Goal: Check status: Check status

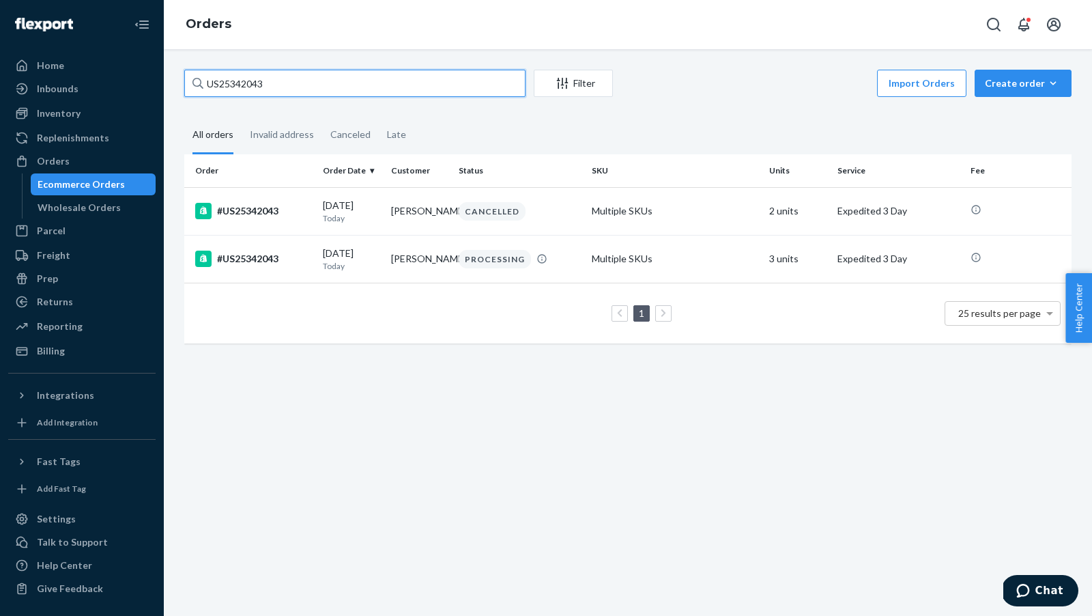
click at [275, 84] on input "US25342043" at bounding box center [354, 83] width 341 height 27
paste input "249"
type input "US25342249"
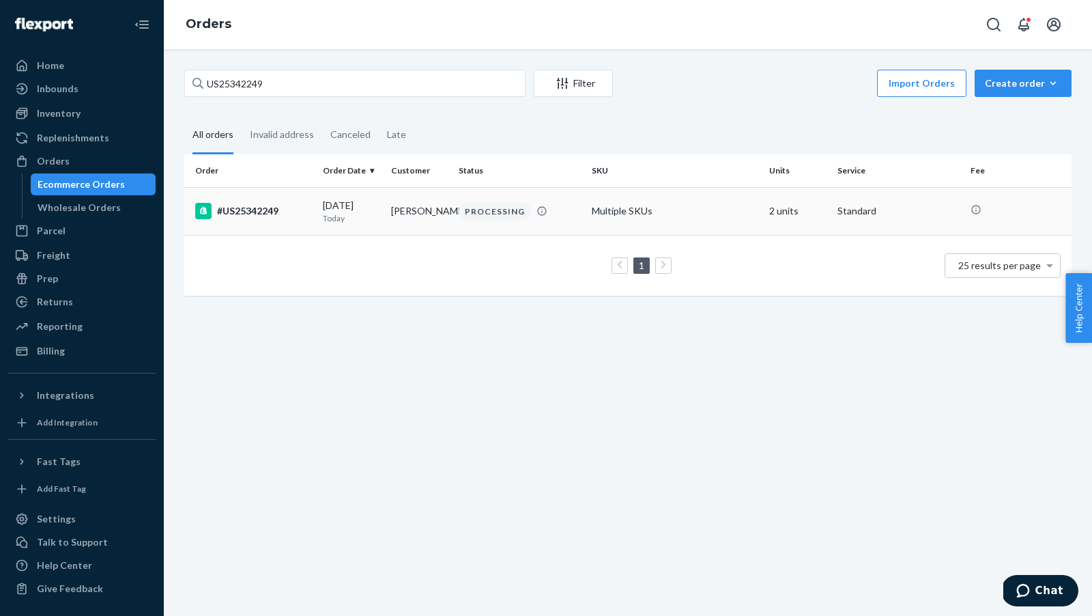
click at [285, 214] on div "#US25342249" at bounding box center [253, 211] width 117 height 16
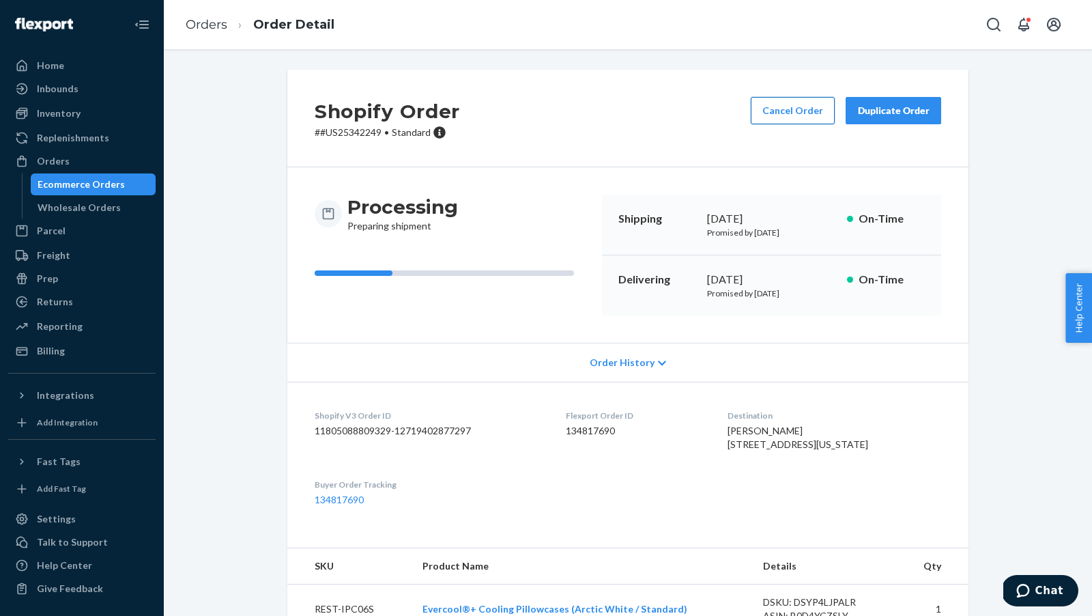
click at [764, 113] on button "Cancel Order" at bounding box center [793, 110] width 84 height 27
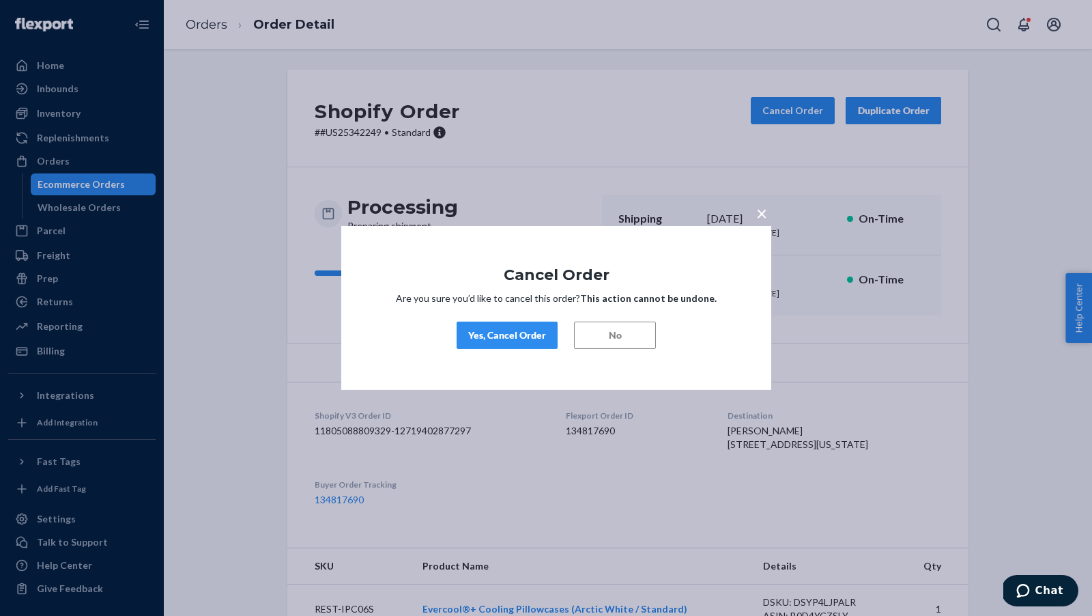
click at [485, 335] on div "Yes, Cancel Order" at bounding box center [507, 335] width 78 height 14
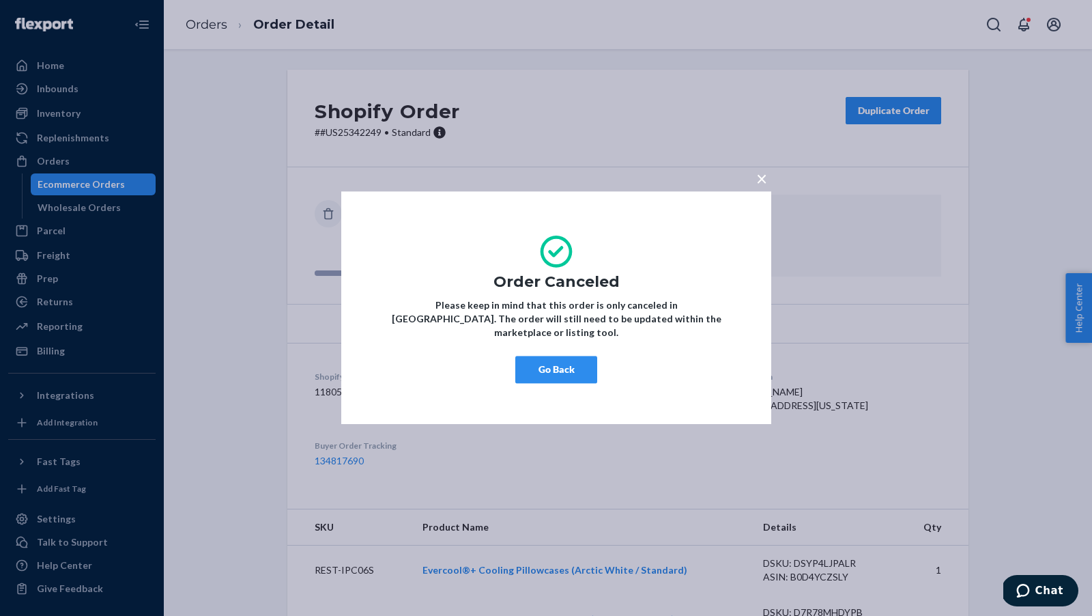
click at [560, 373] on button "Go Back" at bounding box center [556, 369] width 82 height 27
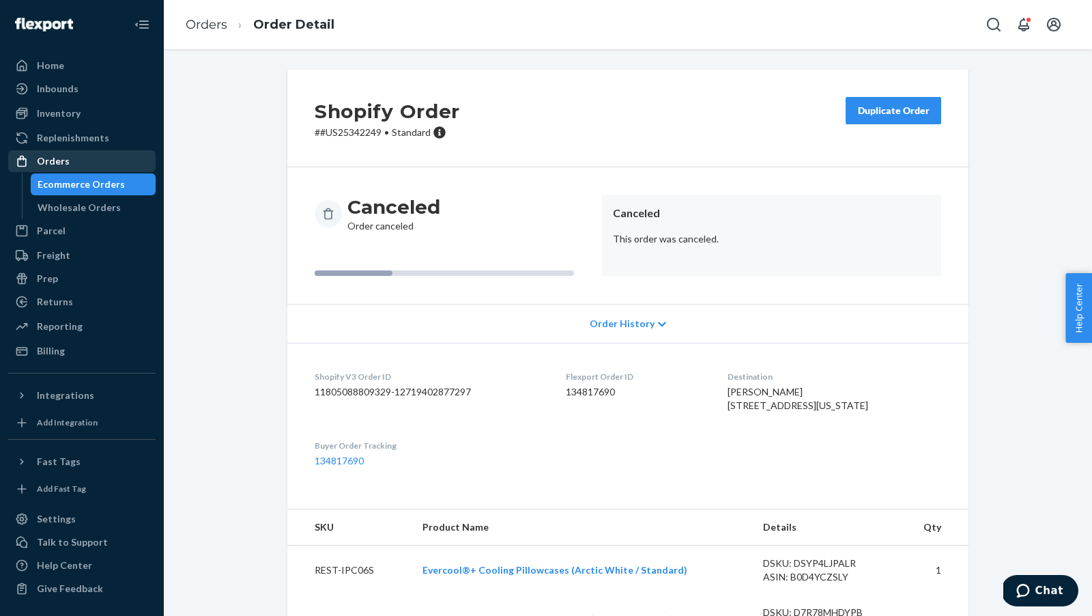
click at [44, 165] on div "Orders" at bounding box center [53, 161] width 33 height 14
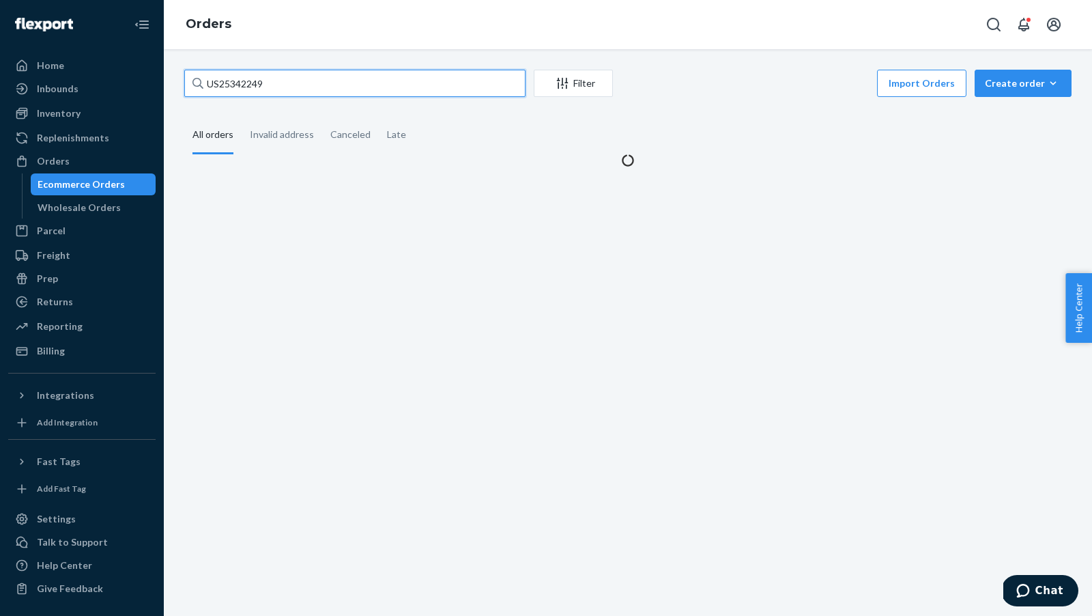
click at [328, 91] on input "US25342249" at bounding box center [354, 83] width 341 height 27
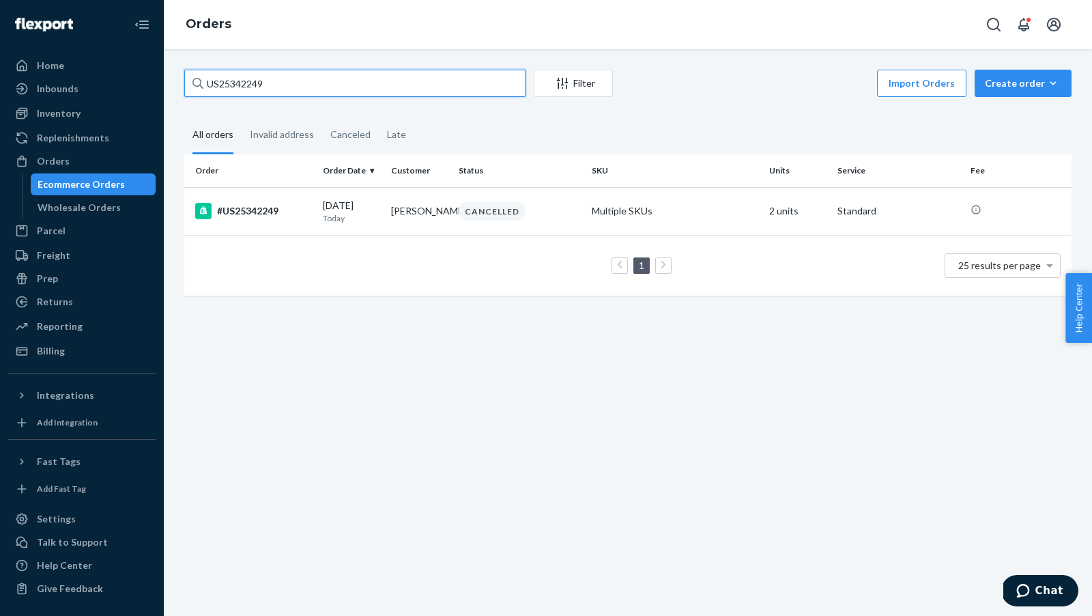
paste input "37258"
click at [299, 89] on input "US25337258" at bounding box center [354, 83] width 341 height 27
type input "v"
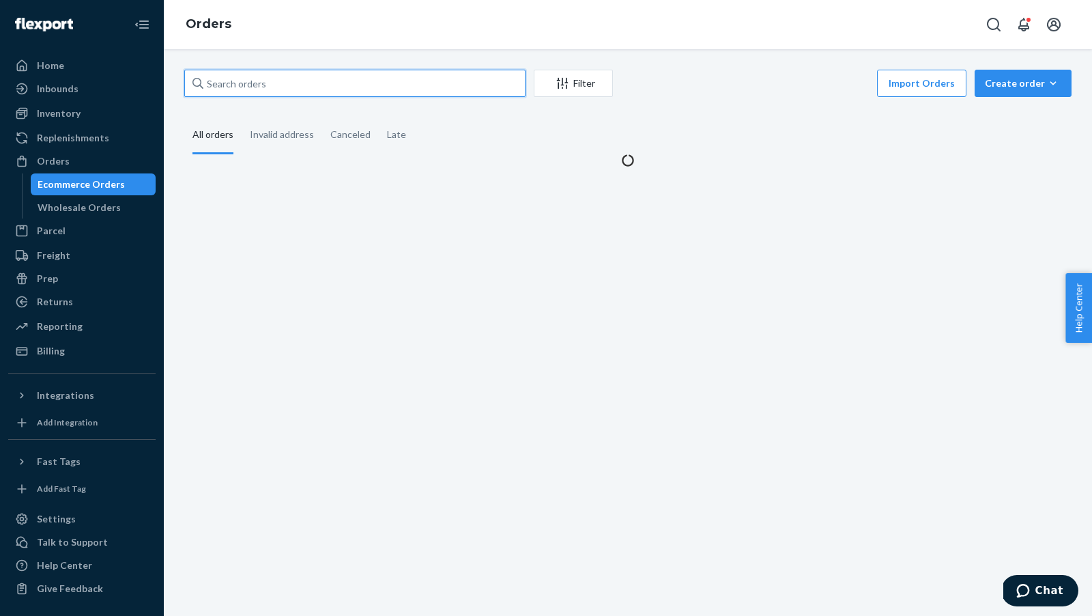
paste input "US25337261"
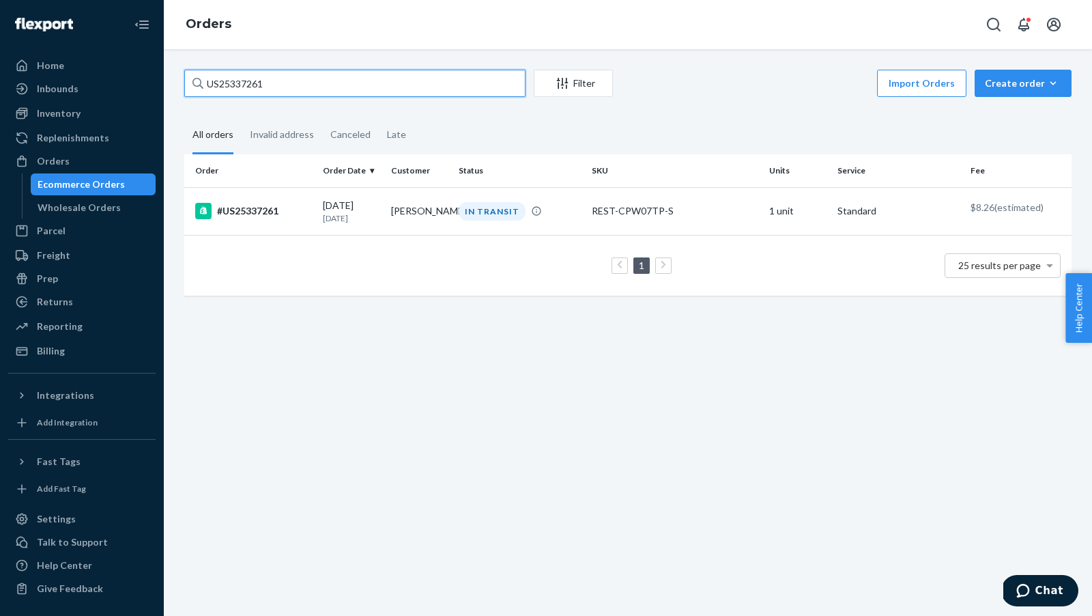
click at [296, 84] on input "US25337261" at bounding box center [354, 83] width 341 height 27
type input "v"
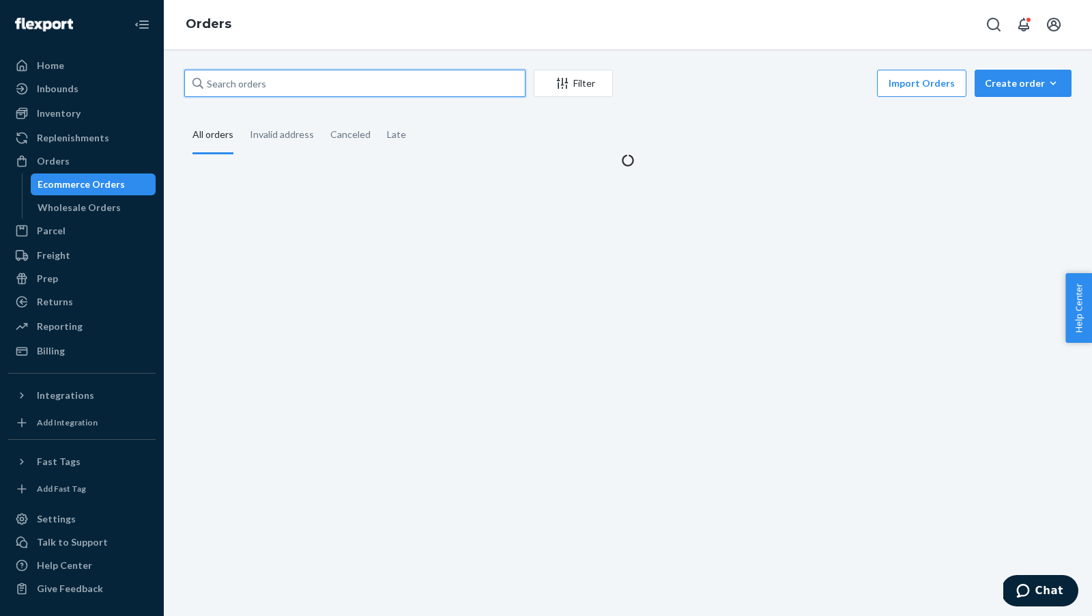
paste input "US25337262"
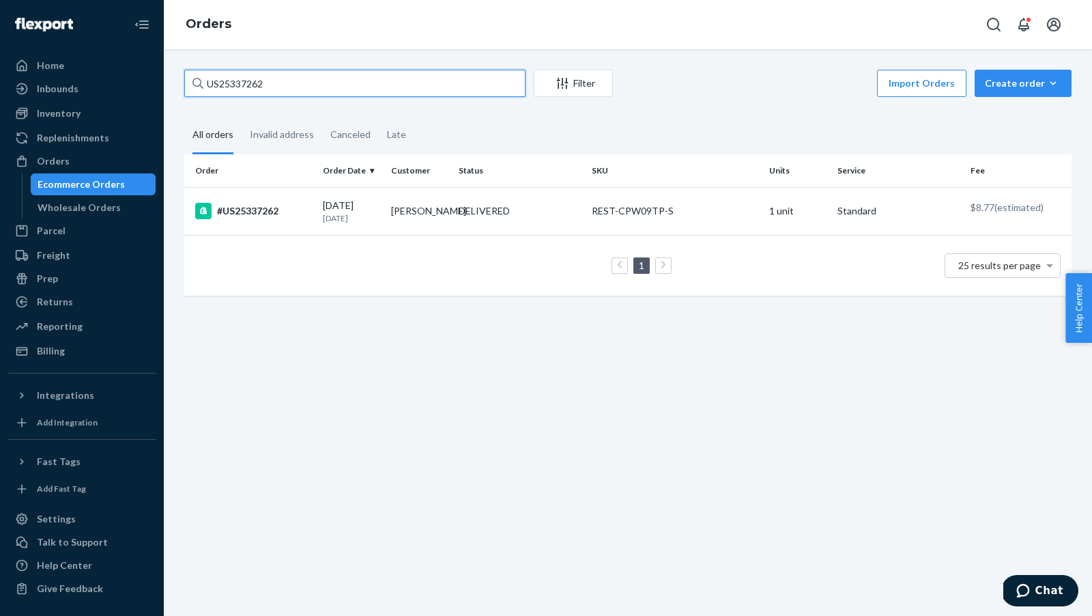
click at [301, 81] on input "US25337262" at bounding box center [354, 83] width 341 height 27
paste input "4659"
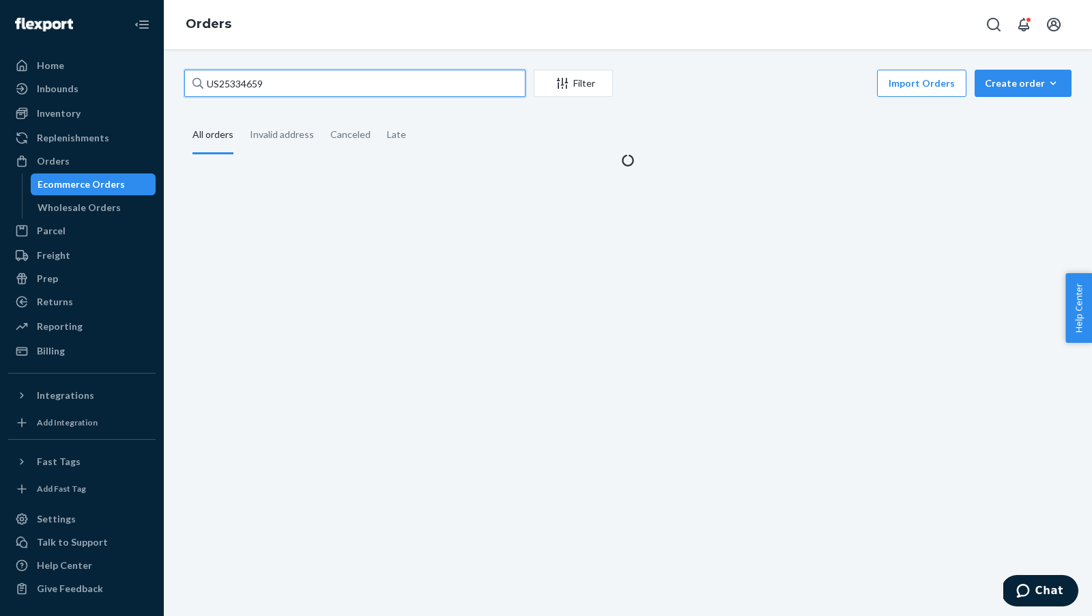
type input "US25334659"
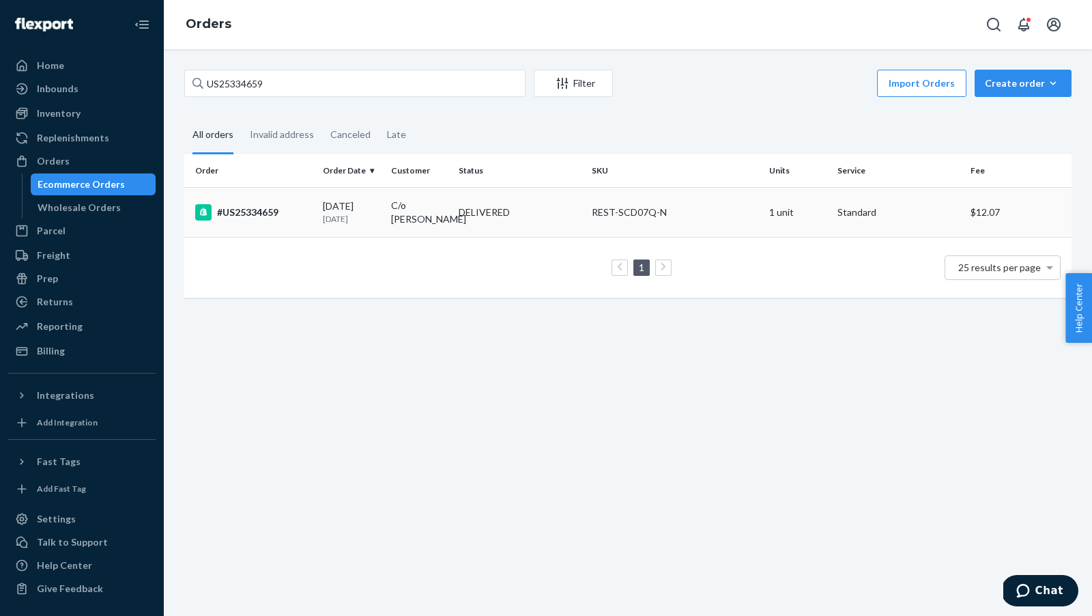
click at [247, 213] on div "#US25334659" at bounding box center [253, 212] width 117 height 16
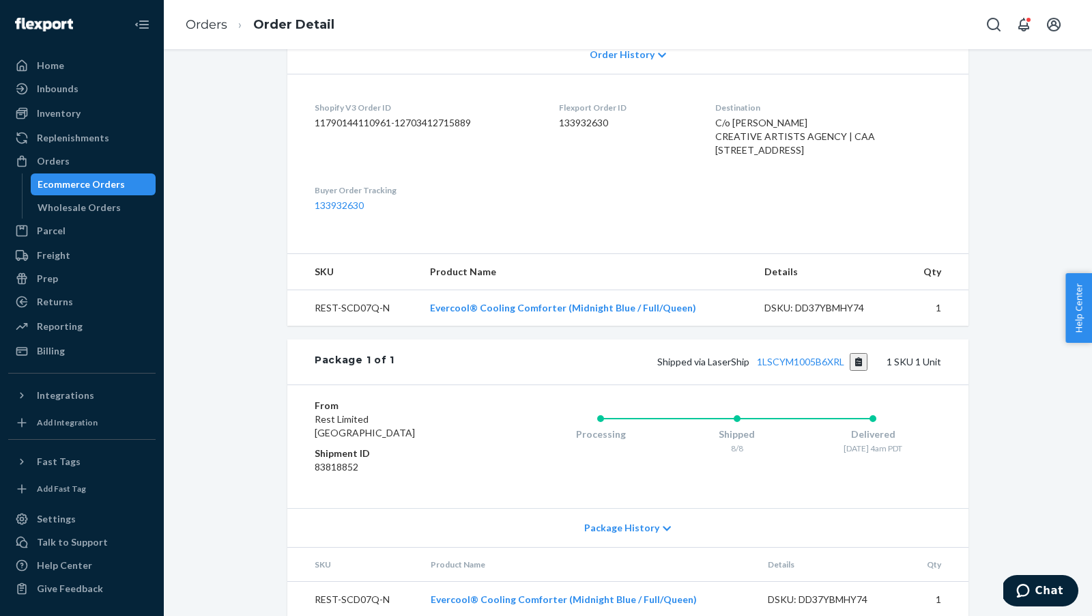
scroll to position [316, 0]
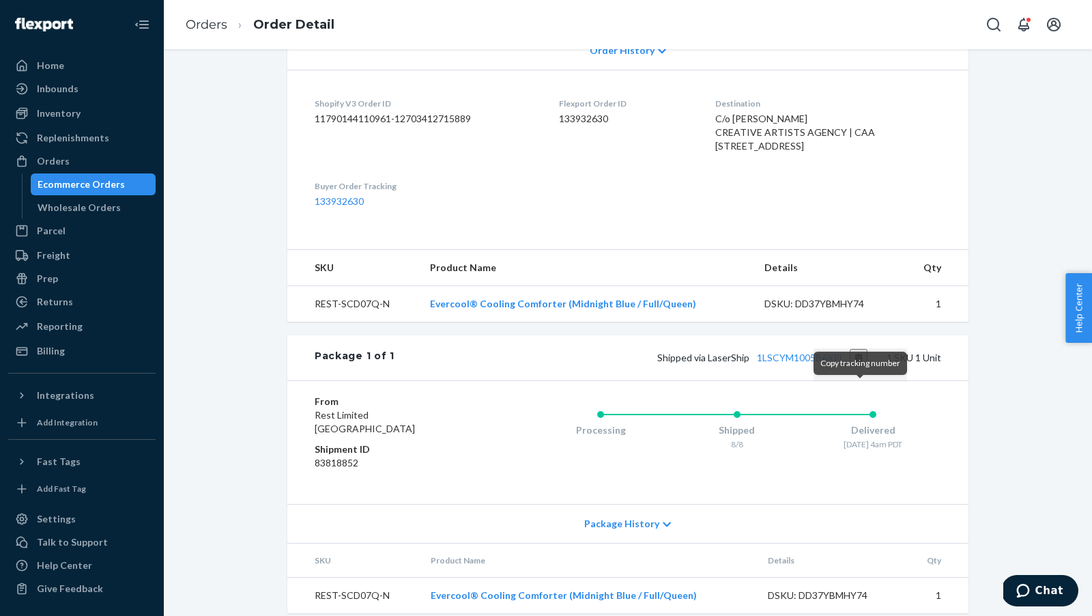
click at [860, 367] on button "Copy tracking number" at bounding box center [859, 358] width 18 height 18
click at [62, 168] on div "Orders" at bounding box center [82, 161] width 145 height 19
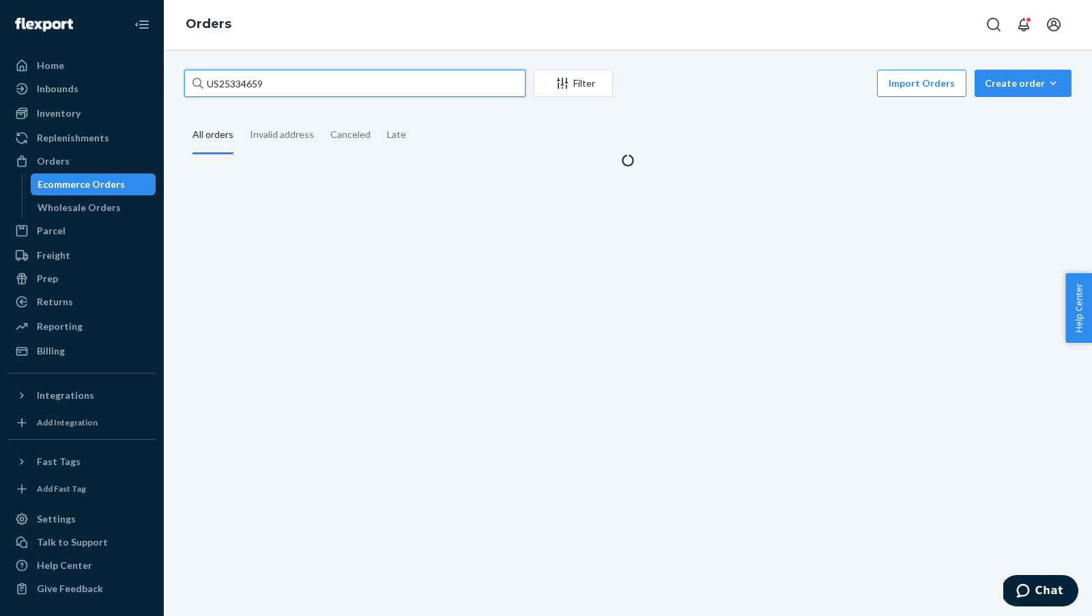
click at [270, 88] on input "US25334659" at bounding box center [354, 83] width 341 height 27
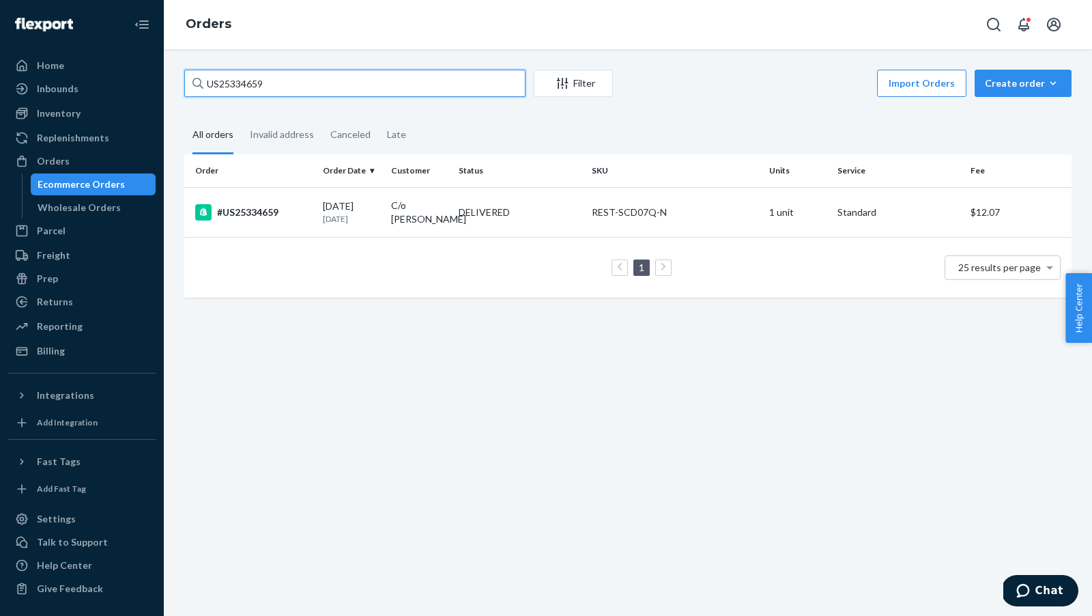
paste input "18677"
type input "US25318677"
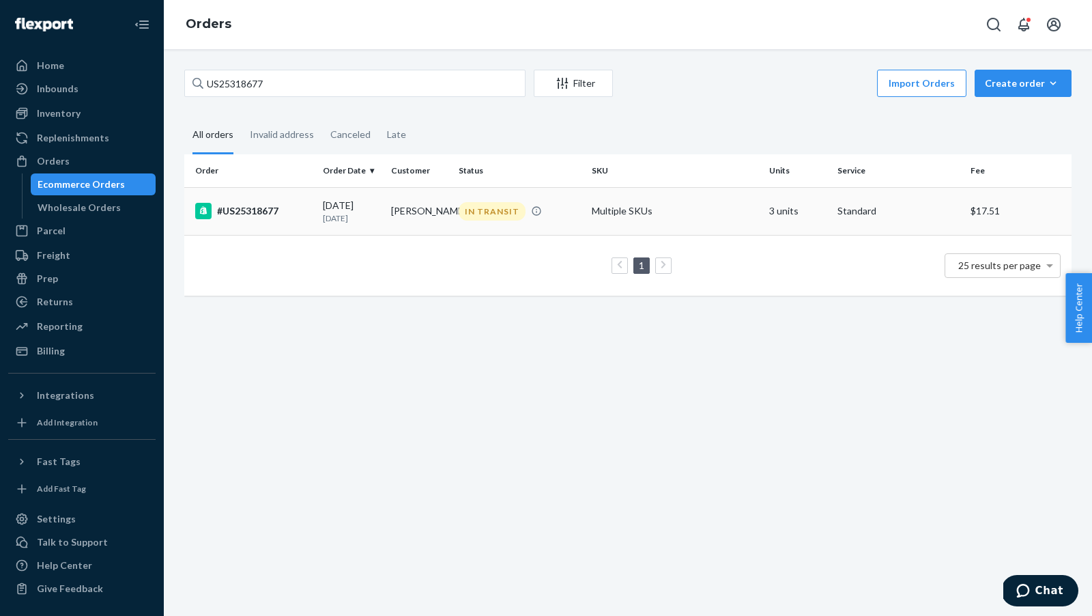
click at [254, 206] on div "#US25318677" at bounding box center [253, 211] width 117 height 16
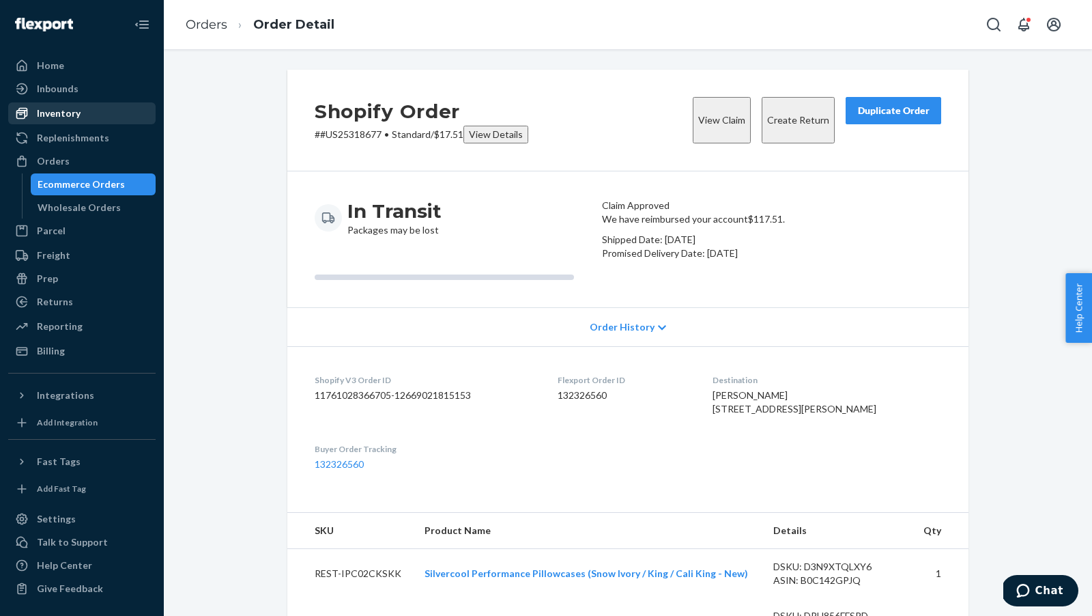
click at [49, 115] on div "Inventory" at bounding box center [59, 113] width 44 height 14
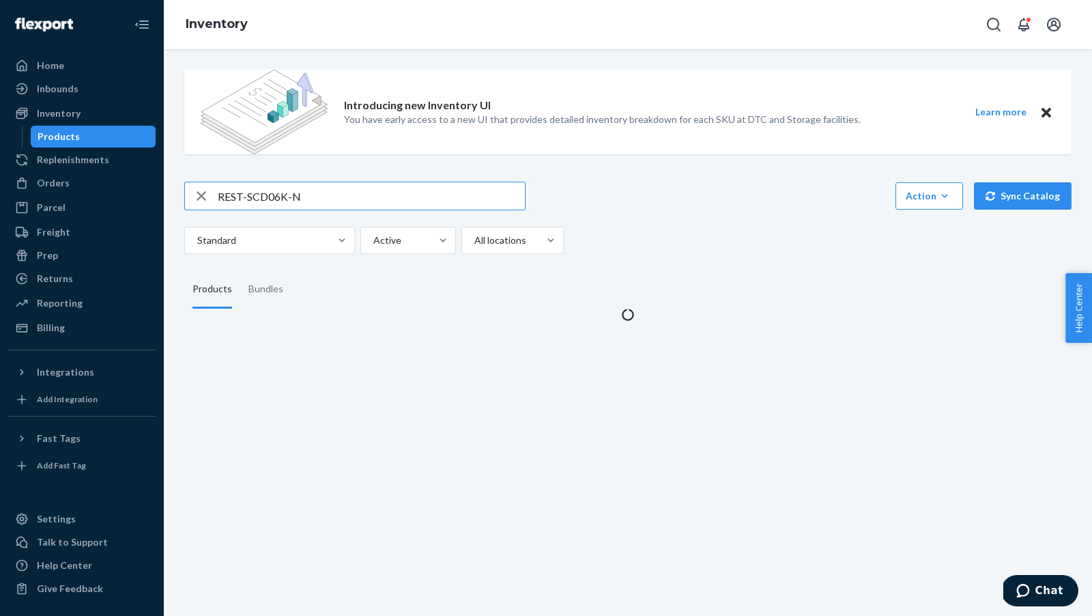
click at [310, 196] on input "REST-SCD06K-N" at bounding box center [371, 195] width 307 height 27
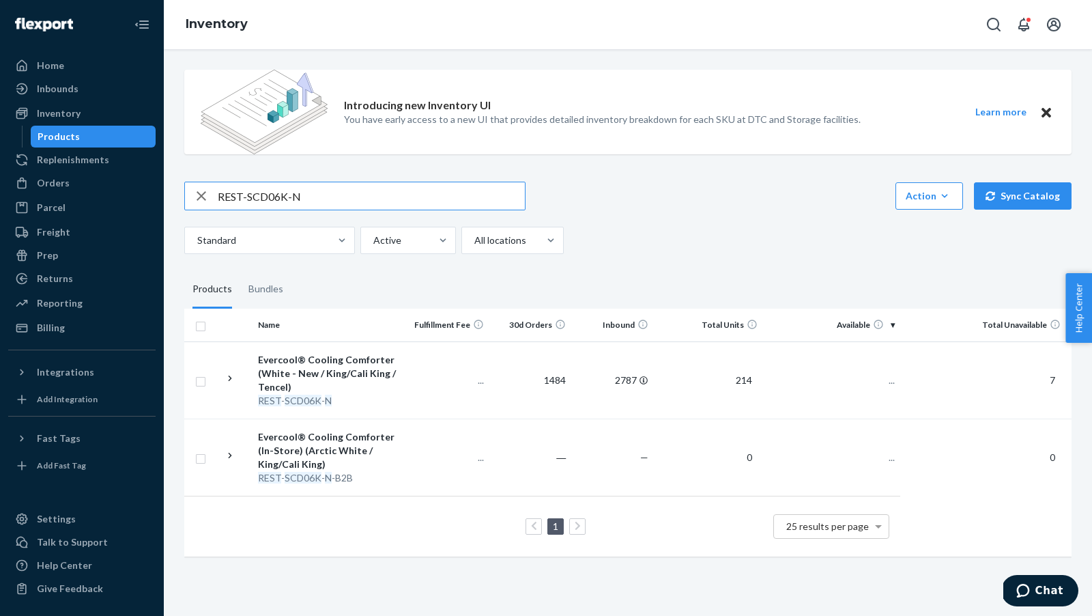
type input "[DATE]"
click at [96, 96] on div "Inbounds" at bounding box center [82, 88] width 145 height 19
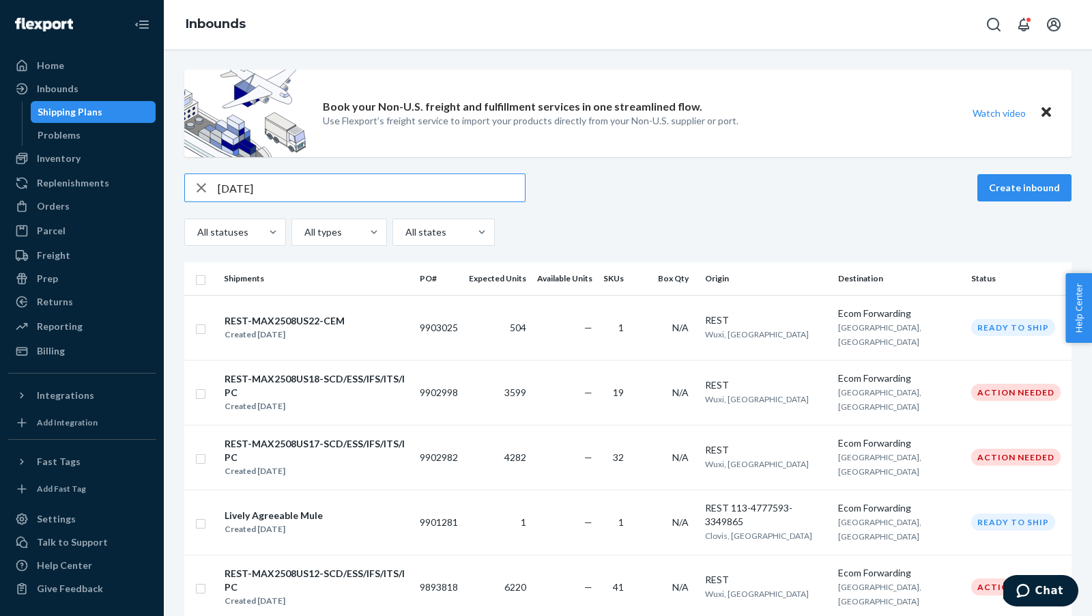
click at [322, 188] on input "[DATE]" at bounding box center [371, 187] width 307 height 27
paste input "9863119"
type input "9863119"
